Goal: Task Accomplishment & Management: Manage account settings

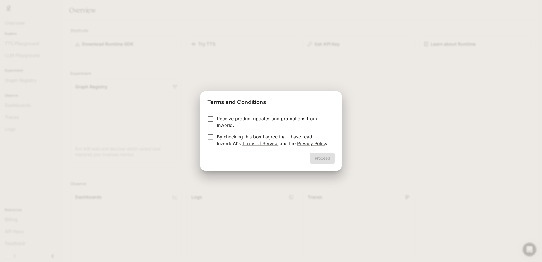
click at [269, 137] on p "By checking this box I agree that I have read InworldAI's Terms of Service and …" at bounding box center [273, 140] width 113 height 14
click at [325, 159] on button "Proceed" at bounding box center [322, 158] width 25 height 11
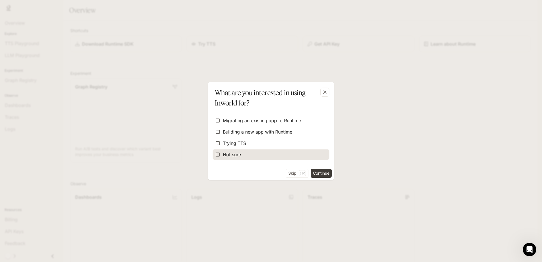
click at [256, 157] on label "Not sure" at bounding box center [271, 154] width 117 height 10
click at [328, 172] on button "Continue" at bounding box center [321, 173] width 21 height 9
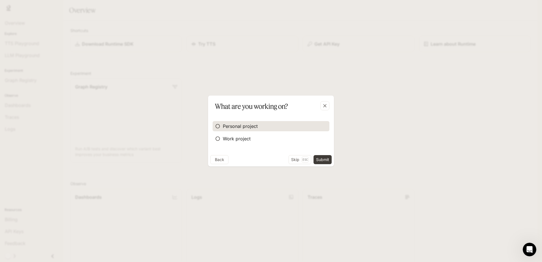
click at [230, 126] on span "Personal project" at bounding box center [240, 126] width 35 height 7
click at [326, 159] on button "Submit" at bounding box center [323, 159] width 18 height 9
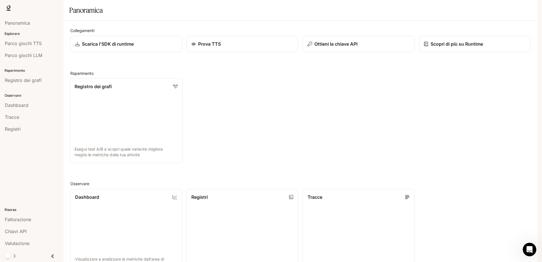
click at [105, 115] on link "Registro dei grafi Esegui test A/B e scopri quale variante migliora meglio le m…" at bounding box center [126, 120] width 113 height 85
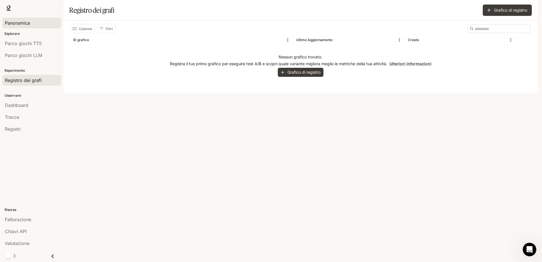
click at [24, 24] on span "Panoramica" at bounding box center [17, 23] width 25 height 7
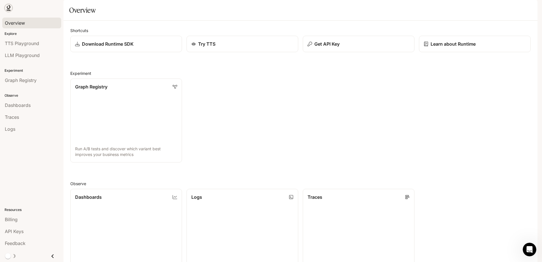
click at [9, 9] on icon at bounding box center [9, 7] width 4 height 4
click at [22, 104] on span "Dashboards" at bounding box center [18, 105] width 26 height 7
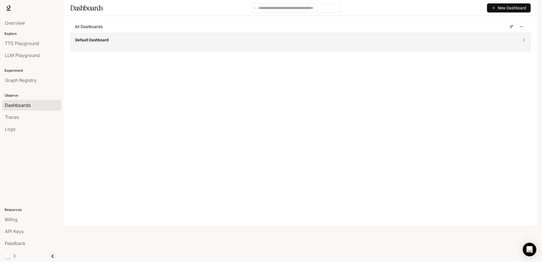
click at [85, 43] on span "Default Dashboard" at bounding box center [91, 40] width 33 height 6
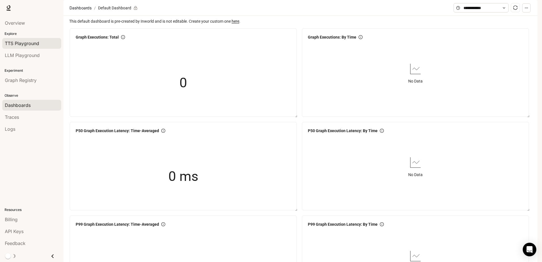
click at [33, 45] on span "TTS Playground" at bounding box center [22, 43] width 34 height 7
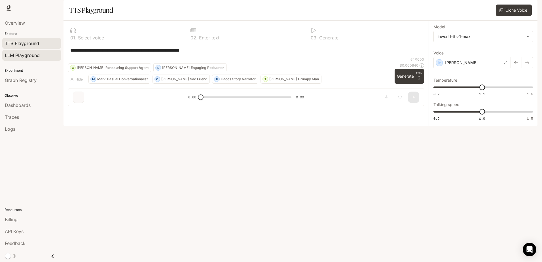
click at [32, 57] on span "LLM Playground" at bounding box center [22, 55] width 35 height 7
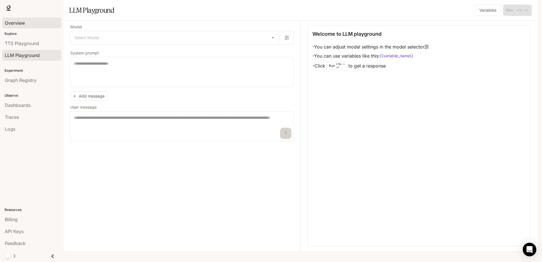
click at [25, 27] on link "Overview" at bounding box center [31, 23] width 59 height 11
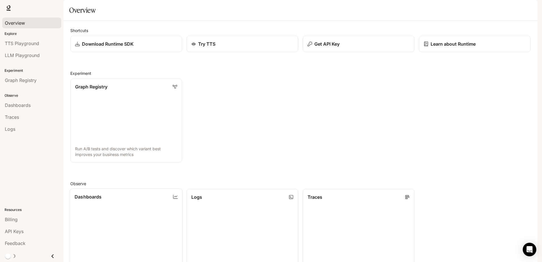
scroll to position [146, 0]
click at [11, 130] on span "Logs" at bounding box center [10, 129] width 10 height 7
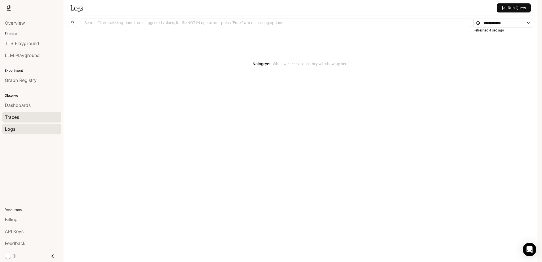
click at [15, 112] on link "Traces" at bounding box center [31, 117] width 59 height 11
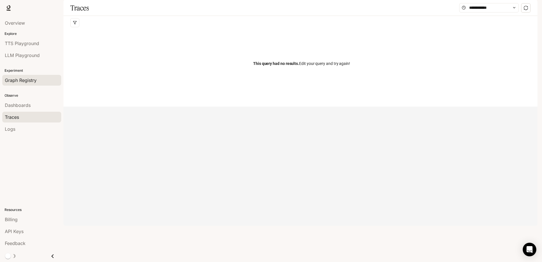
click at [29, 80] on span "Graph Registry" at bounding box center [21, 80] width 32 height 7
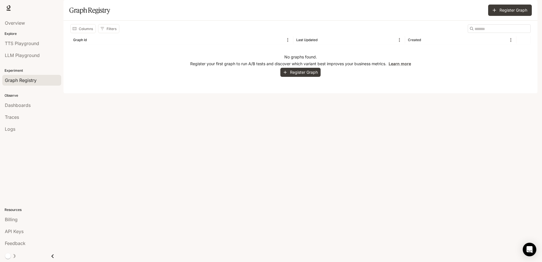
click at [532, 8] on img "button" at bounding box center [530, 8] width 8 height 8
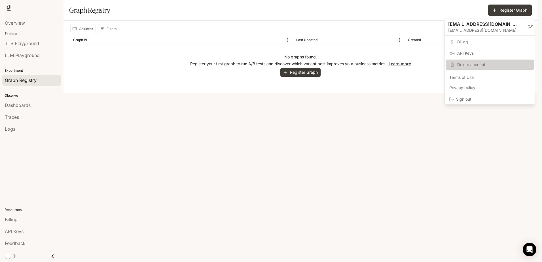
click at [487, 62] on span "Delete account" at bounding box center [494, 65] width 73 height 6
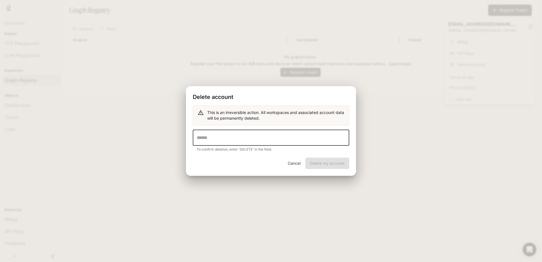
click at [237, 137] on input "text" at bounding box center [271, 138] width 157 height 16
drag, startPoint x: 264, startPoint y: 140, endPoint x: 125, endPoint y: 137, distance: 139.0
click at [125, 137] on div "Delete account This is an irreversible action. All workspaces and associated ac…" at bounding box center [271, 131] width 542 height 262
type input "******"
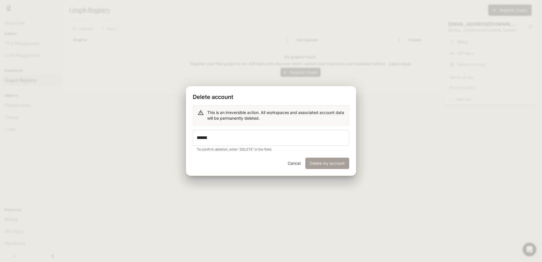
click at [324, 167] on button "Delete my account" at bounding box center [327, 163] width 44 height 11
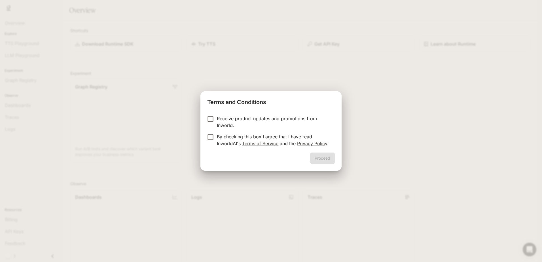
click at [269, 135] on p "By checking this box I agree that I have read InworldAI's Terms of Service and …" at bounding box center [273, 140] width 113 height 14
click at [322, 157] on button "Proceed" at bounding box center [322, 158] width 25 height 11
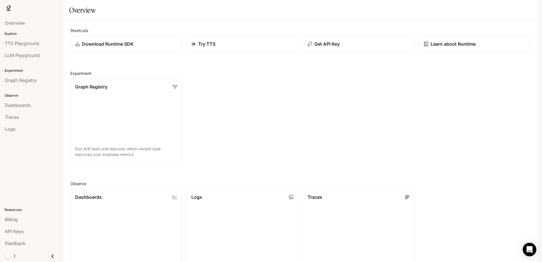
click at [532, 4] on img "button" at bounding box center [530, 8] width 8 height 8
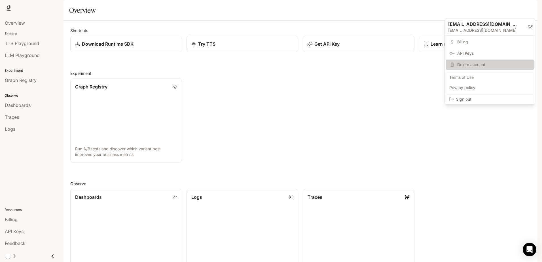
click at [485, 64] on span "Delete account" at bounding box center [494, 65] width 73 height 6
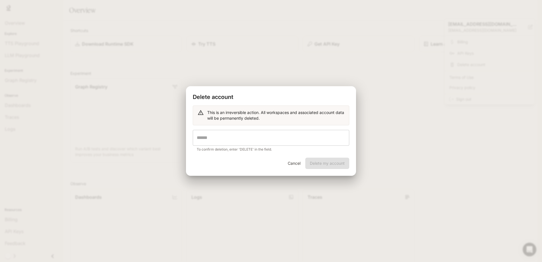
click at [235, 134] on input "text" at bounding box center [271, 138] width 157 height 16
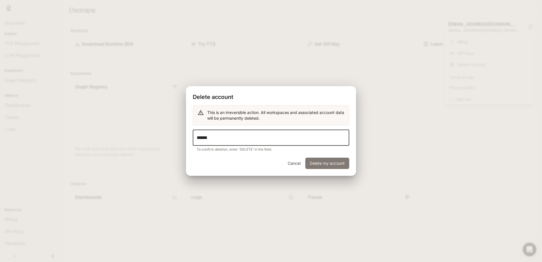
type input "******"
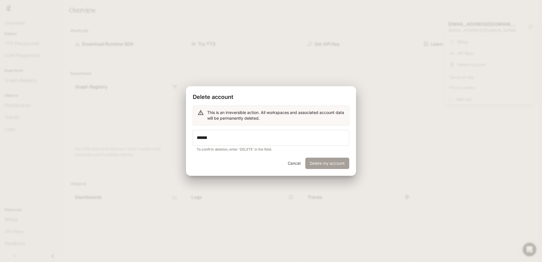
click at [317, 159] on button "Delete my account" at bounding box center [327, 163] width 44 height 11
